Goal: Information Seeking & Learning: Learn about a topic

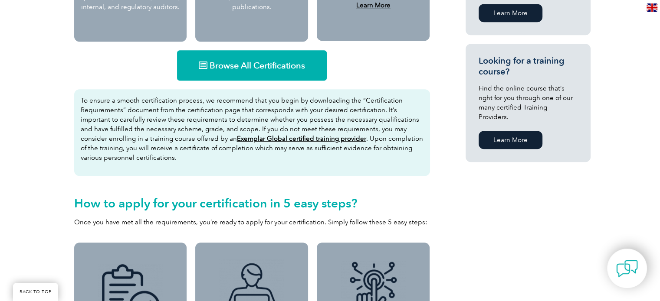
scroll to position [564, 0]
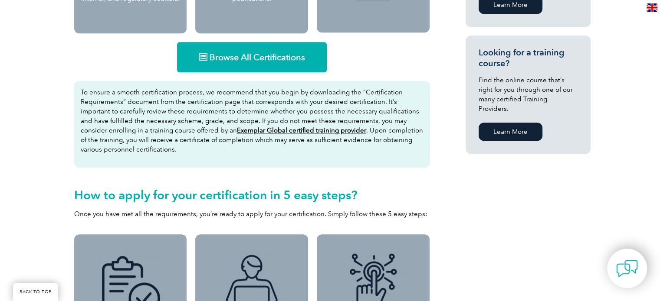
click at [239, 60] on span "Browse All Certifications" at bounding box center [257, 57] width 95 height 9
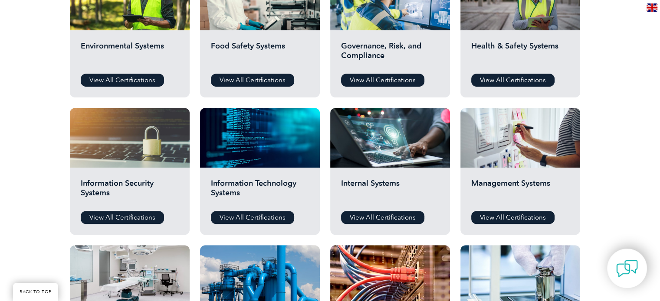
scroll to position [347, 0]
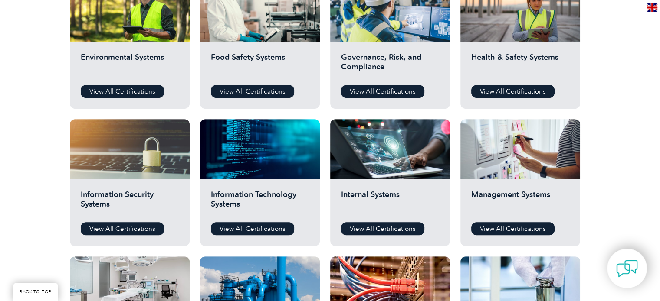
click at [282, 213] on h2 "Information Technology Systems" at bounding box center [260, 203] width 98 height 26
